Goal: Obtain resource: Download file/media

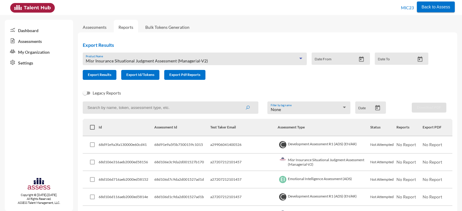
click at [137, 61] on span "Misr Insurance Situational Judgment Assessment (Managerial-V2)" at bounding box center [147, 60] width 122 height 5
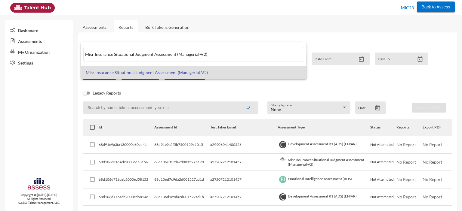
drag, startPoint x: 211, startPoint y: 53, endPoint x: 76, endPoint y: 61, distance: 135.1
click at [76, 61] on div "Misr Insurance Situational Judgment Assessment (Managerial-V2) Misr Insurance S…" at bounding box center [231, 105] width 462 height 211
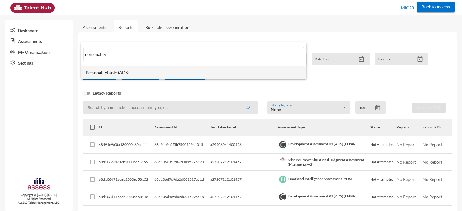
type input "personality"
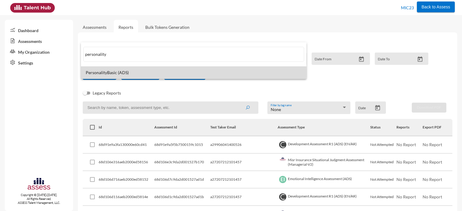
click at [94, 72] on span "PersonalityBasic (ADS)" at bounding box center [194, 72] width 216 height 5
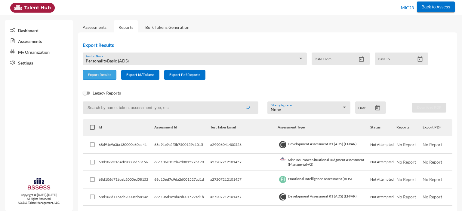
click at [102, 75] on span "Export Results" at bounding box center [99, 74] width 23 height 5
click at [122, 60] on span "PersonalityBasic (ADS)" at bounding box center [107, 60] width 43 height 5
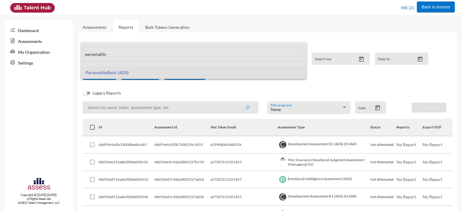
drag, startPoint x: 112, startPoint y: 56, endPoint x: 84, endPoint y: 56, distance: 27.3
click at [84, 56] on input "personality" at bounding box center [193, 54] width 221 height 15
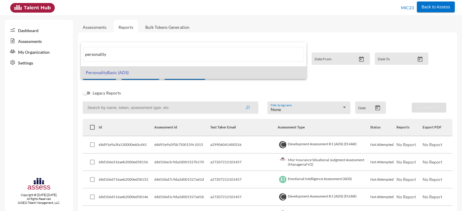
paste input "Misr Insurance Situational Judgment Assessment (Managerial-V1)"
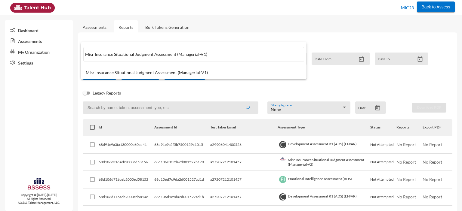
type input "Misr Insurance Situational Judgment Assessment (Managerial-V1)"
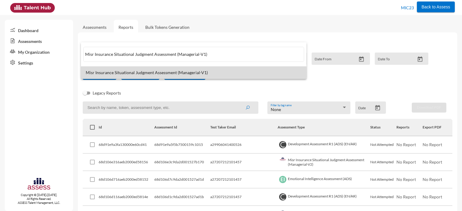
click at [106, 73] on span "Misr Insurance Situational Judgment Assessment (Managerial-V1)" at bounding box center [194, 72] width 216 height 5
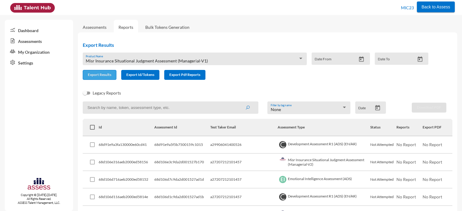
click at [100, 75] on span "Export Results" at bounding box center [99, 74] width 23 height 5
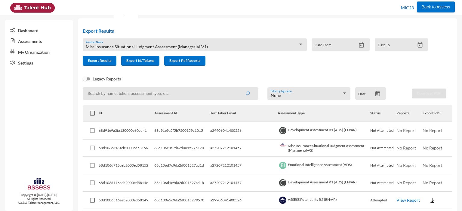
scroll to position [14, 0]
click at [131, 93] on input at bounding box center [170, 94] width 175 height 12
paste input "68bfdf5ac2550c0015be3881"
type input "68bfdf5ac2550c0015be3881"
click at [238, 88] on button "submit" at bounding box center [247, 93] width 19 height 11
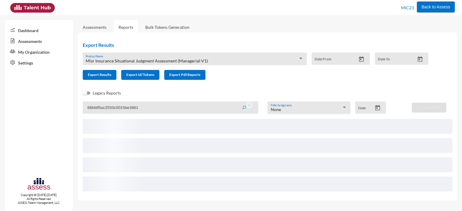
scroll to position [0, 0]
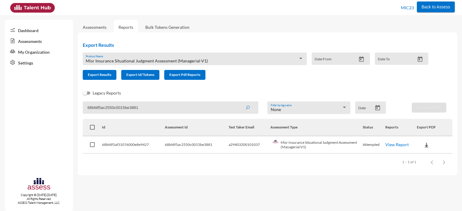
click at [397, 145] on link "View Report" at bounding box center [396, 144] width 23 height 5
click at [428, 146] on img at bounding box center [426, 145] width 6 height 6
click at [426, 157] on button "EN" at bounding box center [433, 156] width 34 height 11
click at [441, 72] on div "Export Results Misr Insurance Situational Judgment Assessment (Managerial-V1) P…" at bounding box center [257, 63] width 369 height 52
click at [427, 147] on img at bounding box center [426, 145] width 6 height 6
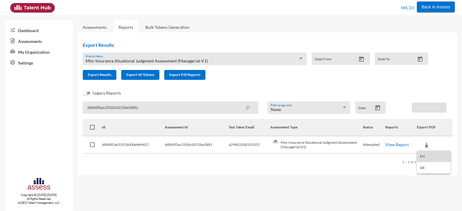
click at [424, 159] on button "EN" at bounding box center [433, 156] width 34 height 11
click at [392, 144] on link "View Report" at bounding box center [396, 144] width 23 height 5
click at [163, 62] on span "Misr Insurance Situational Judgment Assessment (Managerial-V1)" at bounding box center [147, 60] width 122 height 5
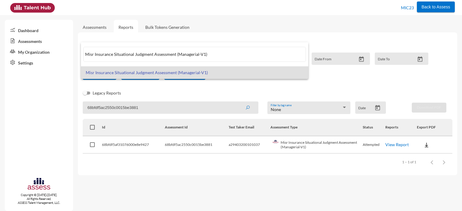
drag, startPoint x: 215, startPoint y: 54, endPoint x: 77, endPoint y: 54, distance: 137.9
click at [77, 54] on div "Misr Insurance Situational Judgment Assessment (Managerial-V1) Misr Insurance S…" at bounding box center [231, 105] width 462 height 211
paste input "IC - B Focus 6 Module Assessments (EN/AR"
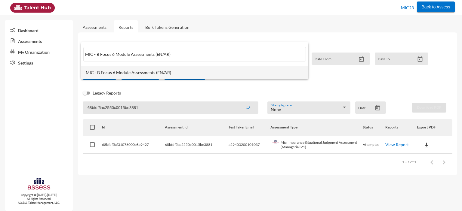
type input "MIC - B Focus 6 Module Assessments (EN/AR)"
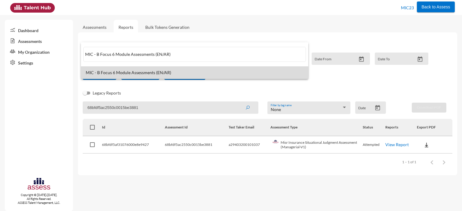
click at [104, 74] on span "MIC - B Focus 6 Module Assessments (EN/AR)" at bounding box center [195, 72] width 218 height 5
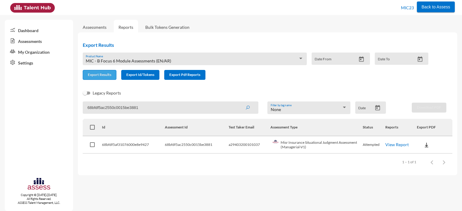
click at [99, 74] on span "Export Results" at bounding box center [99, 74] width 23 height 5
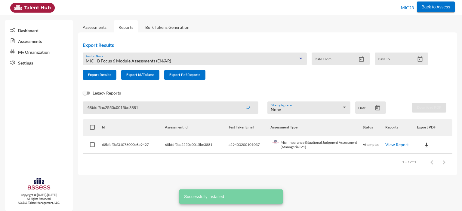
click at [122, 59] on span "MIC - B Focus 6 Module Assessments (EN/AR)" at bounding box center [128, 60] width 85 height 5
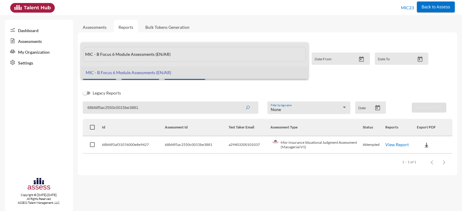
drag, startPoint x: 176, startPoint y: 54, endPoint x: 85, endPoint y: 59, distance: 90.8
click at [85, 59] on input "MIC - B Focus 6 Module Assessments (EN/AR)" at bounding box center [194, 54] width 222 height 15
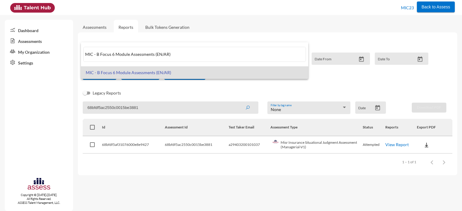
paste input "- 3 English Module Assessments"
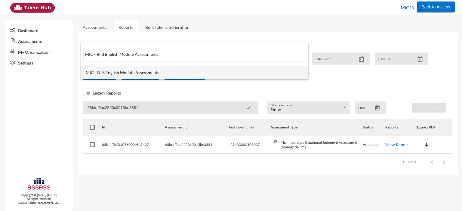
type input "MIC - B- 3 English Module Assessments"
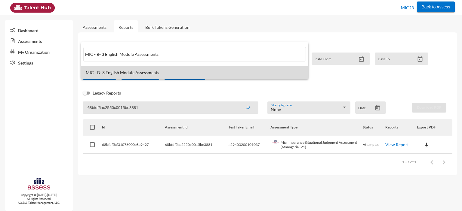
click at [92, 73] on span "MIC - B- 3 English Module Assessments" at bounding box center [195, 72] width 218 height 5
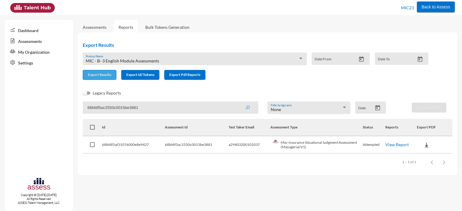
click at [98, 76] on span "Export Results" at bounding box center [99, 74] width 23 height 5
click at [113, 60] on span "MIC - B- 3 English Module Assessments" at bounding box center [122, 60] width 73 height 5
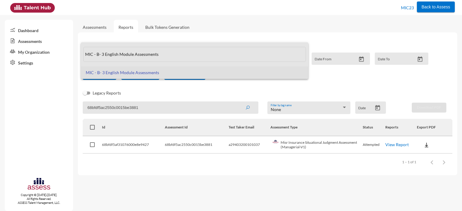
drag, startPoint x: 171, startPoint y: 58, endPoint x: 85, endPoint y: 55, distance: 85.4
click at [85, 55] on input "MIC - B- 3 English Module Assessments" at bounding box center [194, 54] width 222 height 15
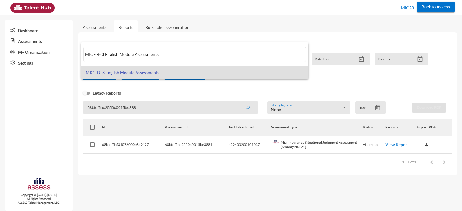
paste input "ASSESS Potentiality R2 (EN/AR)"
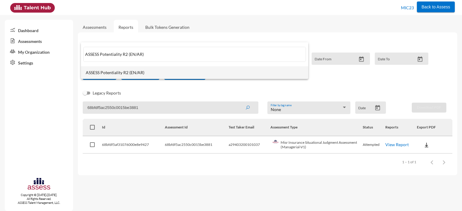
type input "ASSESS Potentiality R2 (EN/AR)"
click at [95, 71] on span "ASSESS Potentiality R2 (EN/AR)" at bounding box center [195, 72] width 218 height 5
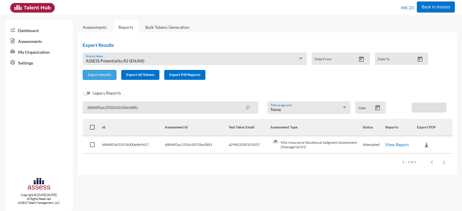
click at [96, 76] on span "Export Results" at bounding box center [99, 74] width 23 height 5
click at [148, 57] on div "ASSESS Potentiality R2 (EN/AR) Product Name" at bounding box center [195, 60] width 218 height 9
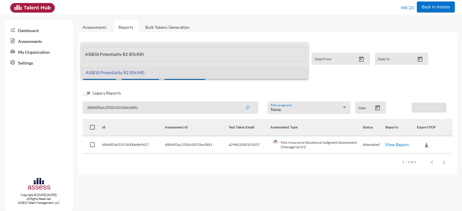
drag, startPoint x: 154, startPoint y: 56, endPoint x: 85, endPoint y: 55, distance: 69.1
click at [85, 55] on input "ASSESS Potentiality R2 (EN/AR)" at bounding box center [194, 54] width 222 height 15
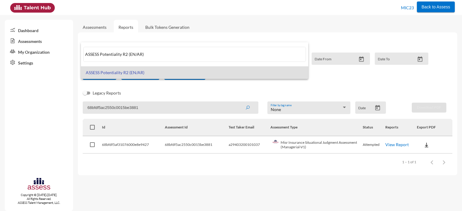
paste input "Misr Insurance Situational Judgment Assessment (Managerial-V2"
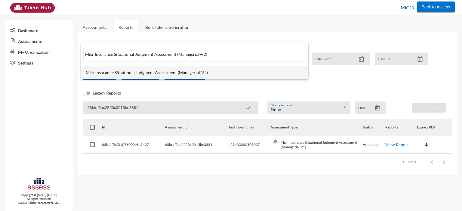
type input "Misr Insurance Situational Judgment Assessment (Managerial-V2)"
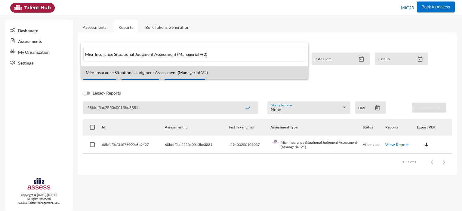
click at [100, 69] on mat-option "Misr Insurance Situational Judgment Assessment (Managerial-V2)" at bounding box center [194, 72] width 227 height 13
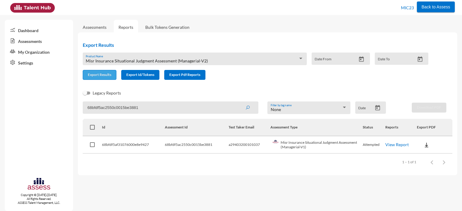
click at [100, 74] on span "Export Results" at bounding box center [99, 74] width 23 height 5
click at [155, 60] on span "Misr Insurance Situational Judgment Assessment (Managerial-V2)" at bounding box center [147, 60] width 122 height 5
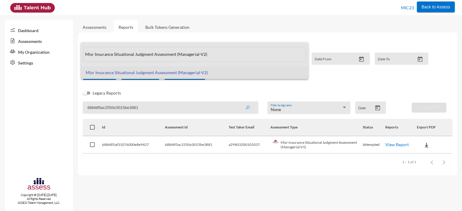
drag, startPoint x: 210, startPoint y: 54, endPoint x: 84, endPoint y: 56, distance: 125.6
click at [84, 56] on input "Misr Insurance Situational Judgment Assessment (Managerial-V2)" at bounding box center [194, 54] width 222 height 15
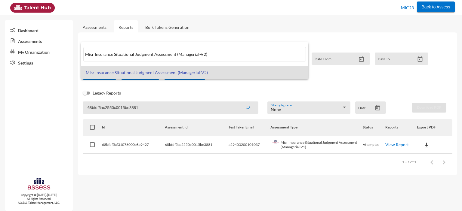
paste input "Development Assessment R1 (ADS) (EN/AR"
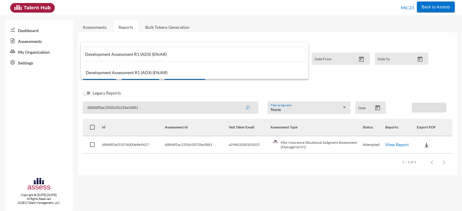
type input "Development Assessment R1 (ADS) (EN/AR)"
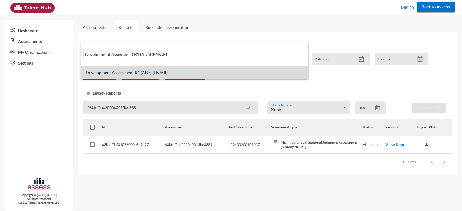
click at [94, 75] on mat-option "Development Assessment R1 (ADS) (EN/AR)" at bounding box center [194, 72] width 227 height 13
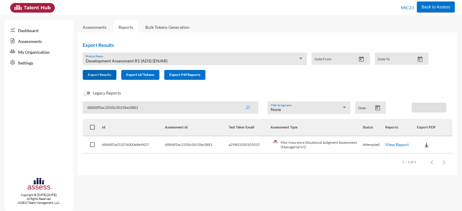
click at [94, 75] on span "Export Results" at bounding box center [99, 74] width 23 height 5
